Goal: Check status: Check status

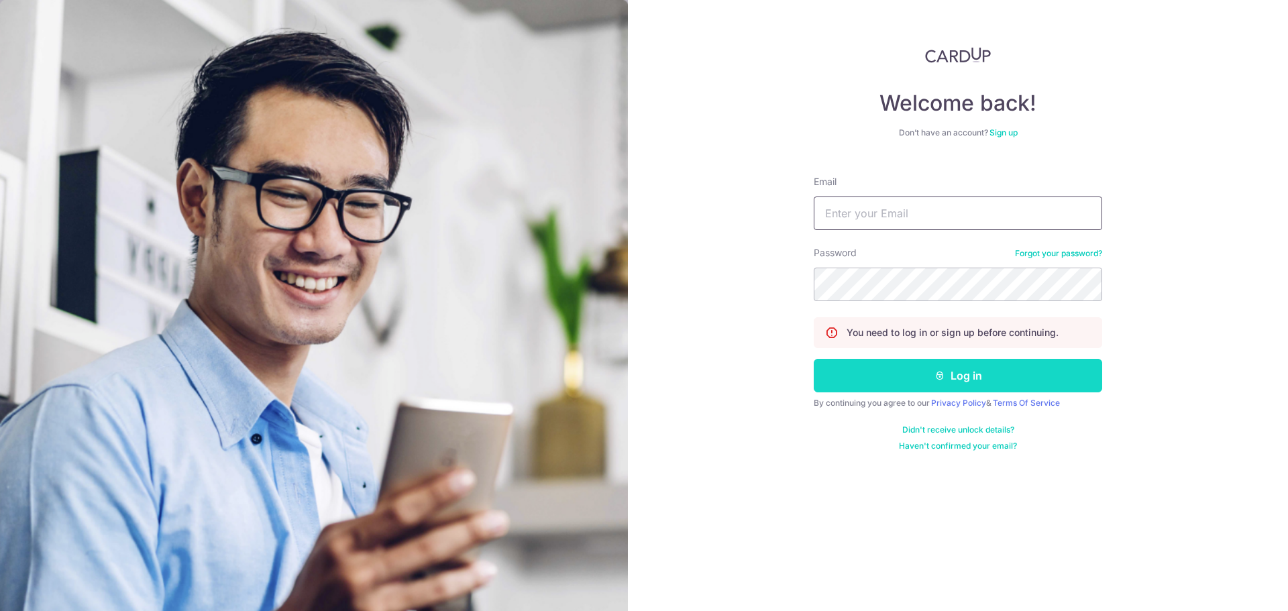
type input "[PERSON_NAME][EMAIL_ADDRESS][PERSON_NAME][DOMAIN_NAME]"
click at [850, 376] on button "Log in" at bounding box center [957, 376] width 288 height 34
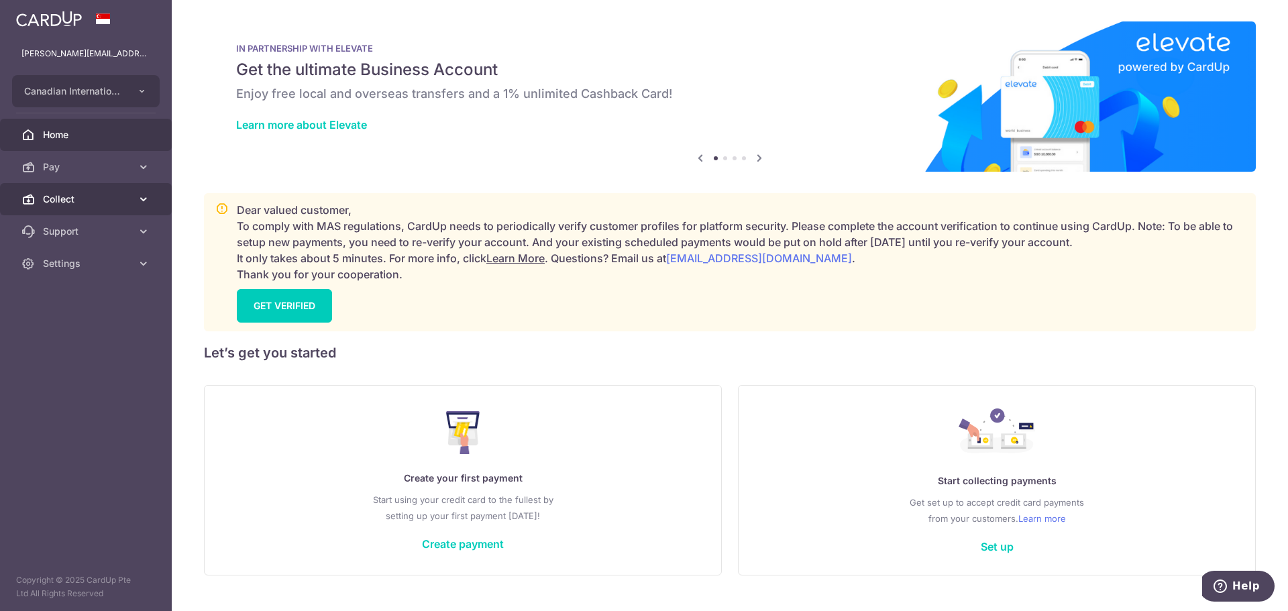
click at [83, 192] on span "Collect" at bounding box center [87, 198] width 89 height 13
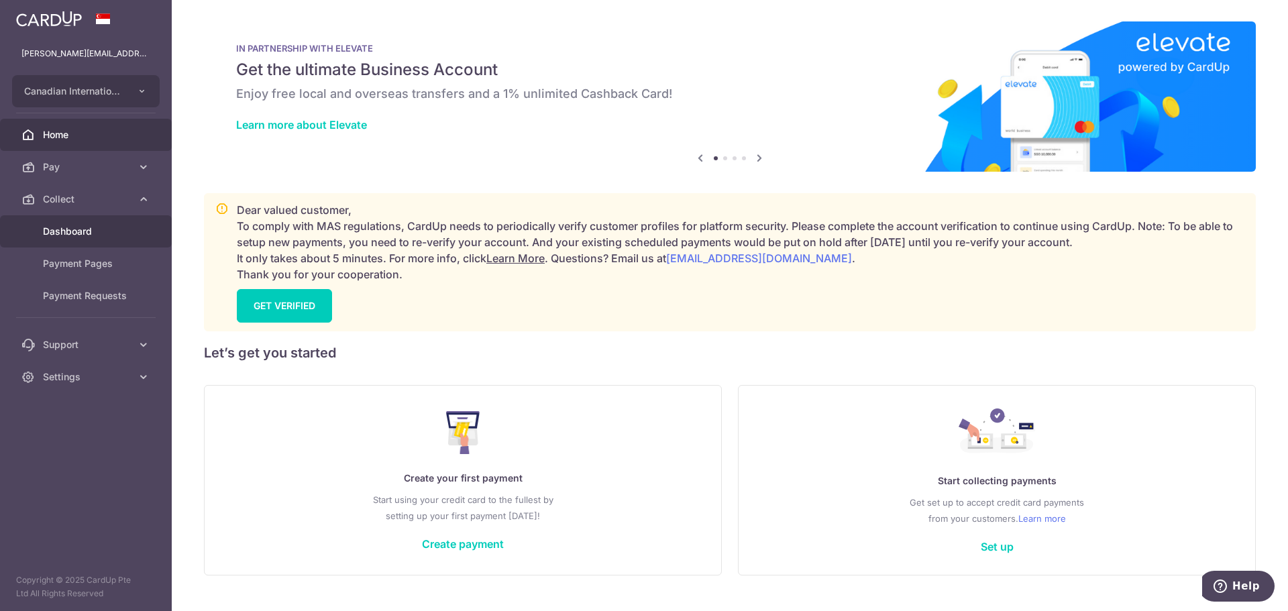
click at [93, 239] on link "Dashboard" at bounding box center [86, 231] width 172 height 32
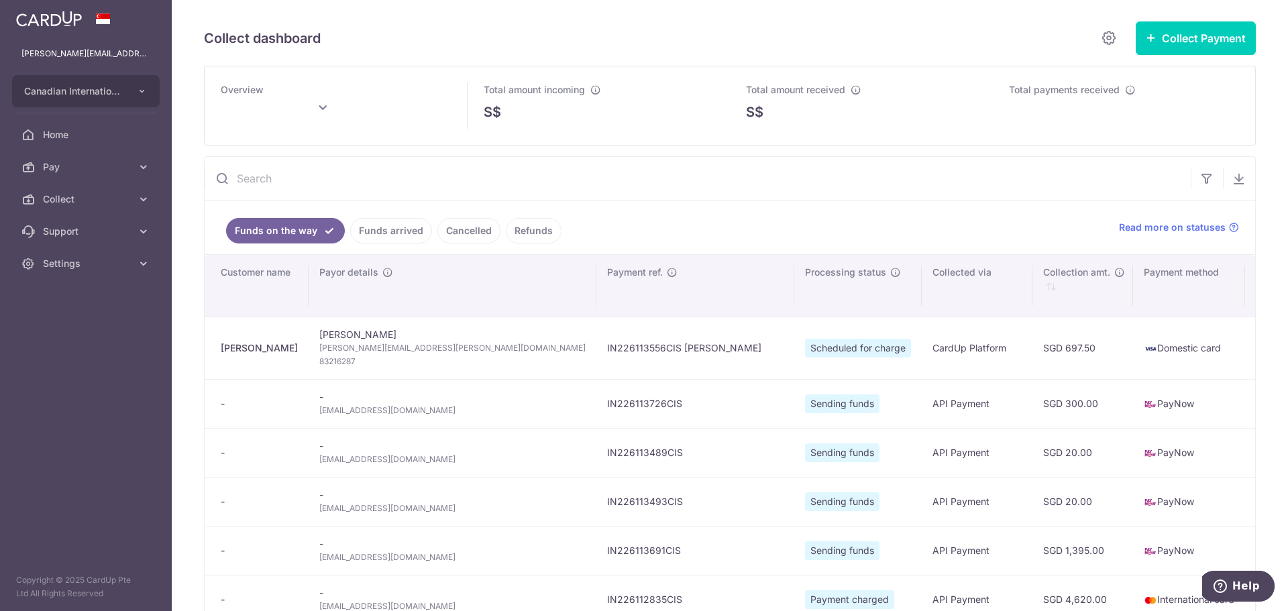
type input "[DATE]"
click at [1230, 170] on button "button" at bounding box center [1238, 178] width 32 height 32
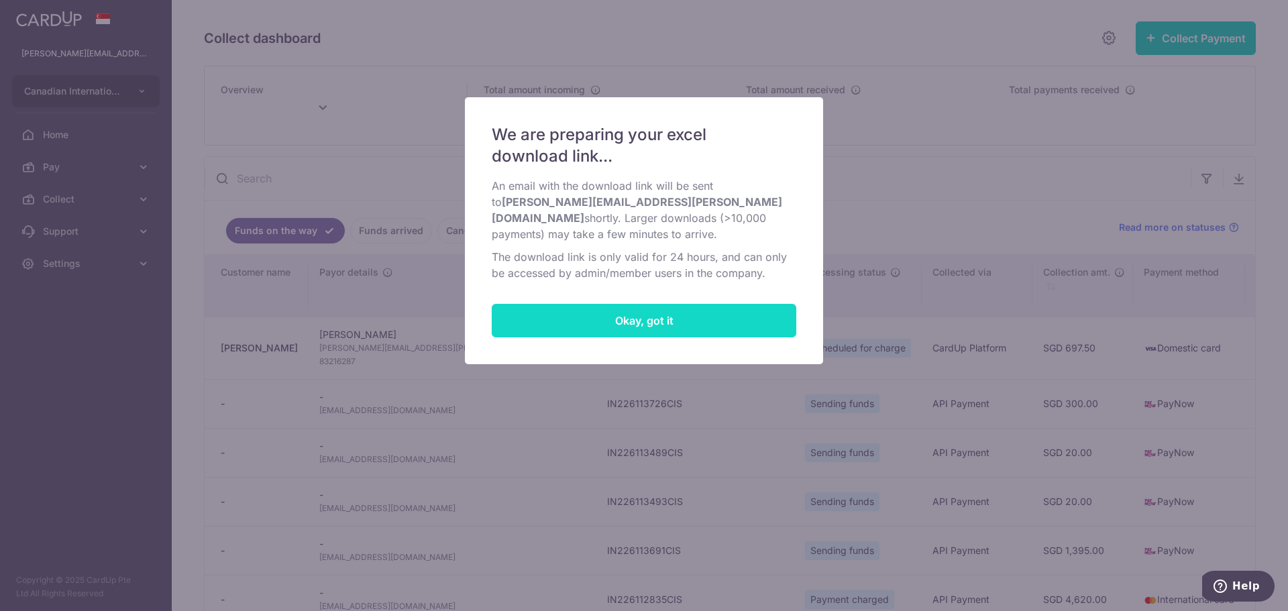
click at [670, 304] on button "Okay, got it" at bounding box center [644, 321] width 304 height 34
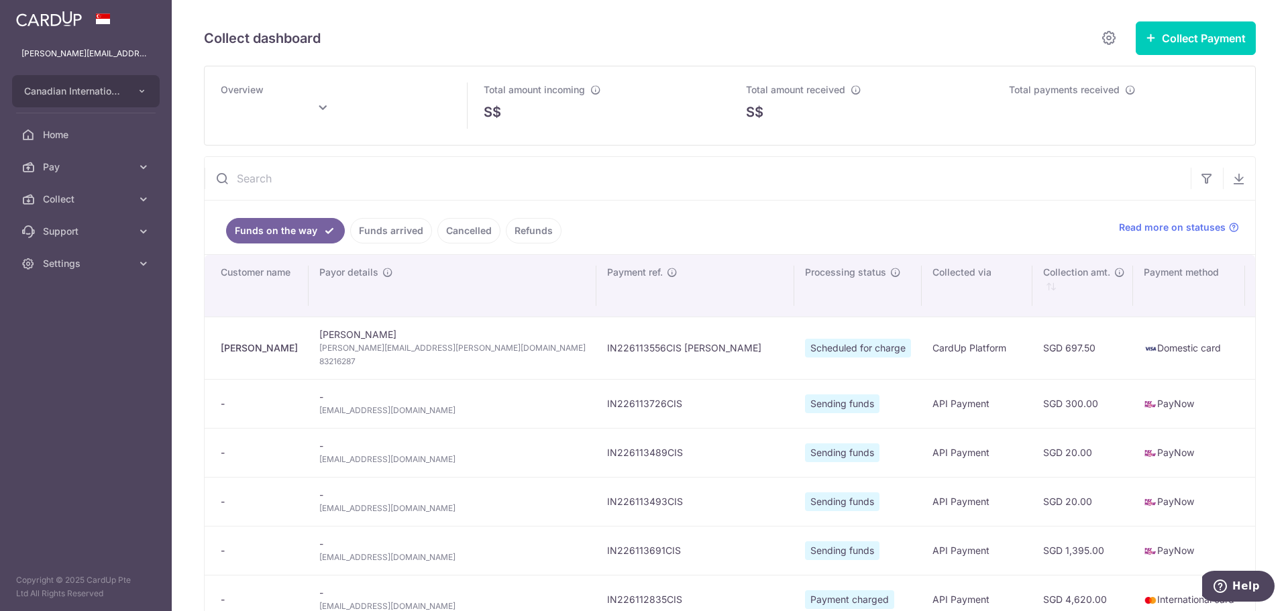
type input "[DATE]"
